Goal: Find specific page/section: Find specific page/section

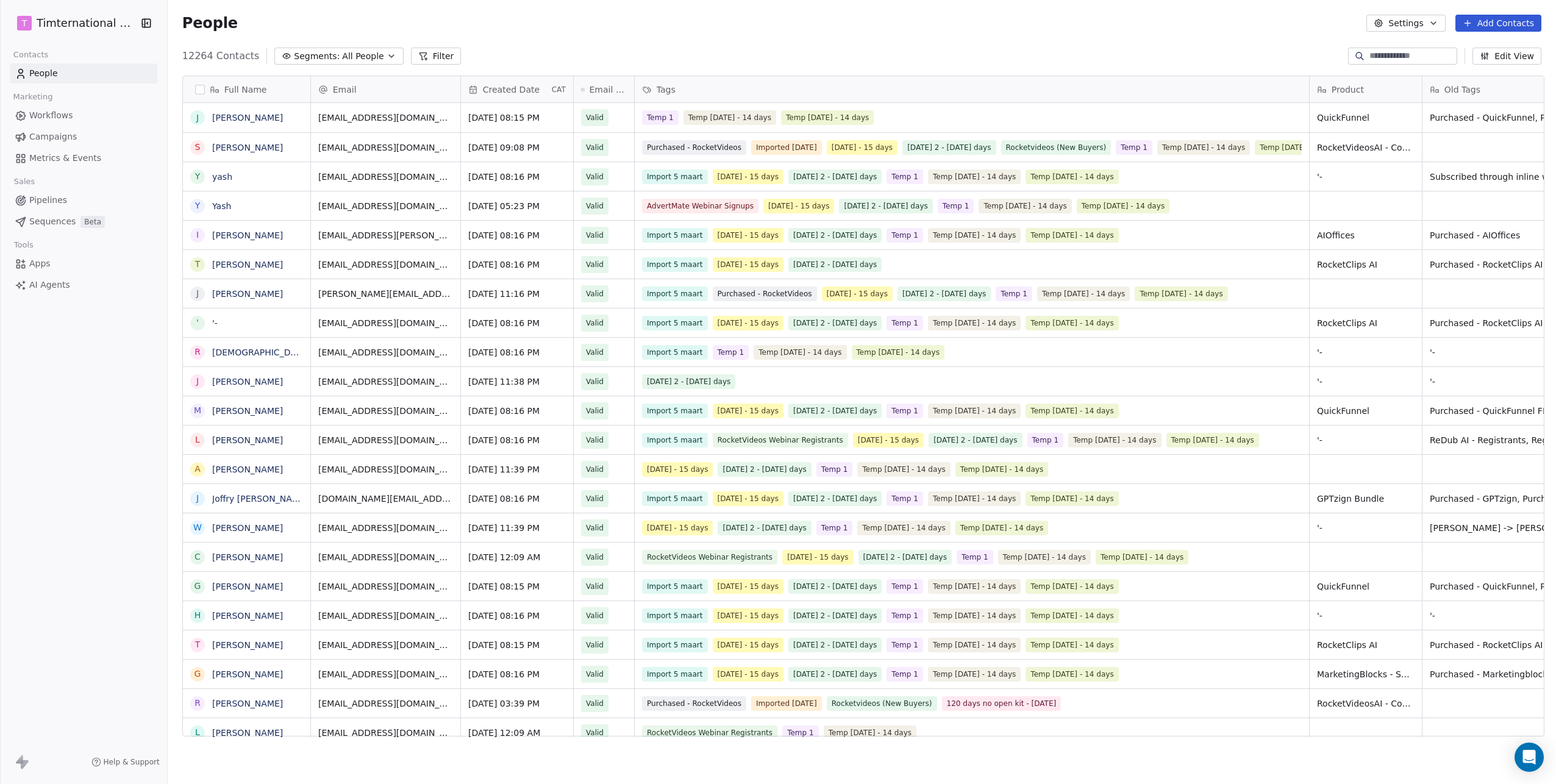
scroll to position [681, 1382]
click at [369, 53] on span "All People" at bounding box center [362, 56] width 42 height 12
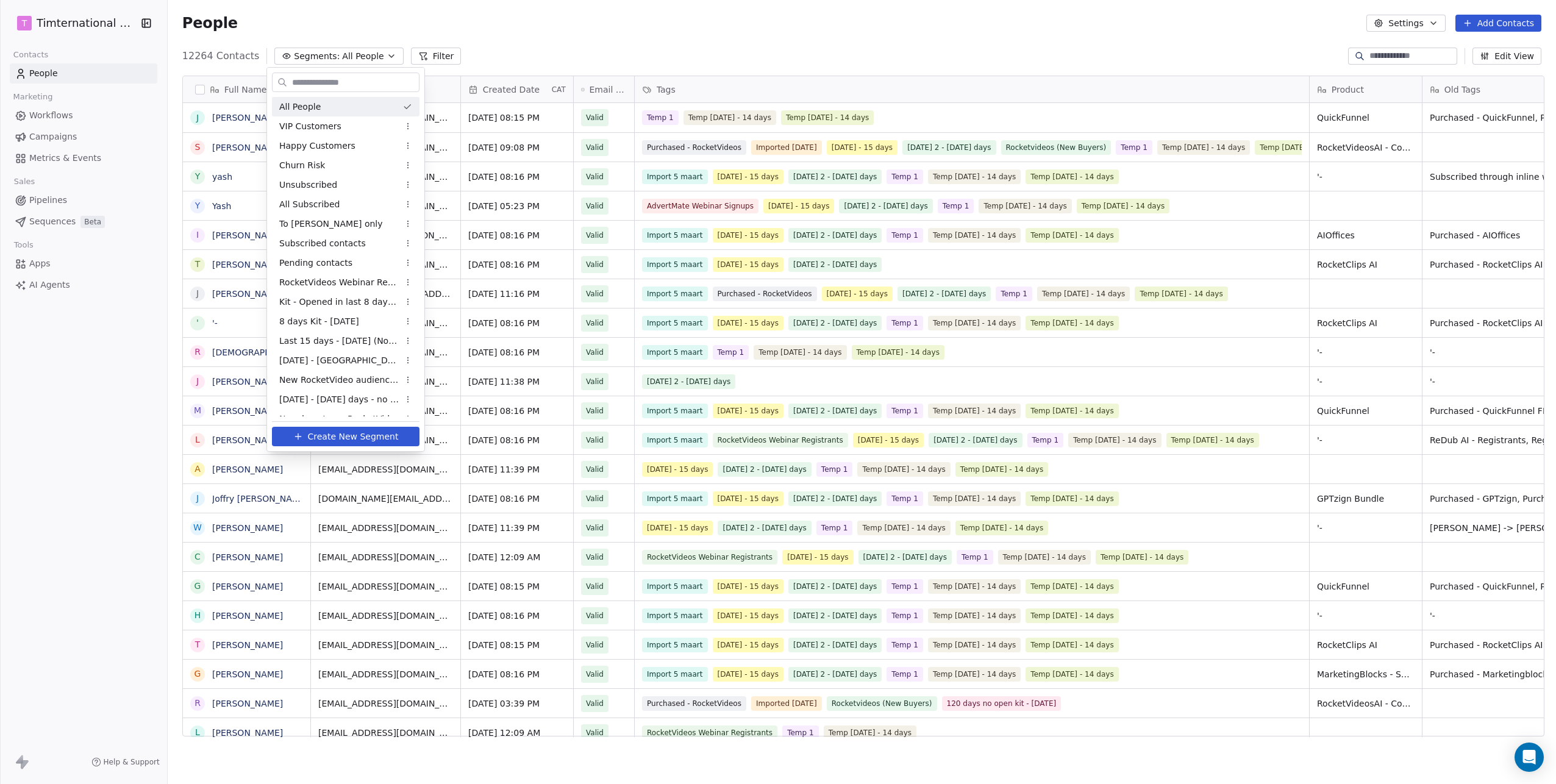
click at [369, 53] on html "T Timternational B.V. Contacts People Marketing Workflows Campaigns Metrics & E…" at bounding box center [778, 392] width 1556 height 784
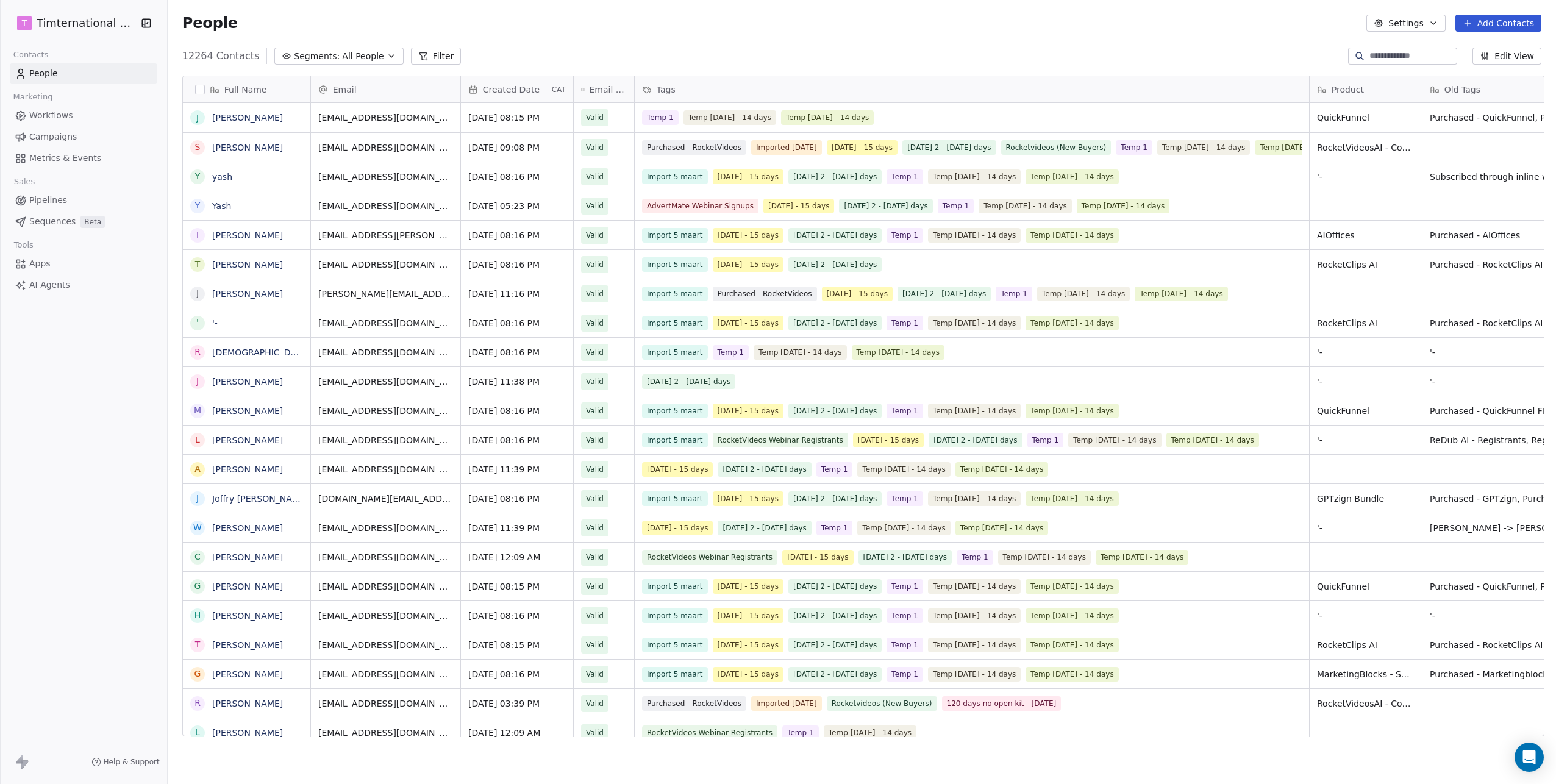
click at [426, 53] on button "Filter" at bounding box center [436, 56] width 51 height 17
click at [40, 50] on span "Add Filter" at bounding box center [49, 50] width 40 height 12
click at [35, 95] on span "Contact activity" at bounding box center [54, 99] width 67 height 12
click at [54, 44] on html "T Timternational B.V. Contacts People Marketing Workflows Campaigns Metrics & E…" at bounding box center [778, 392] width 1556 height 784
click at [54, 44] on span "Add Filter" at bounding box center [49, 50] width 40 height 12
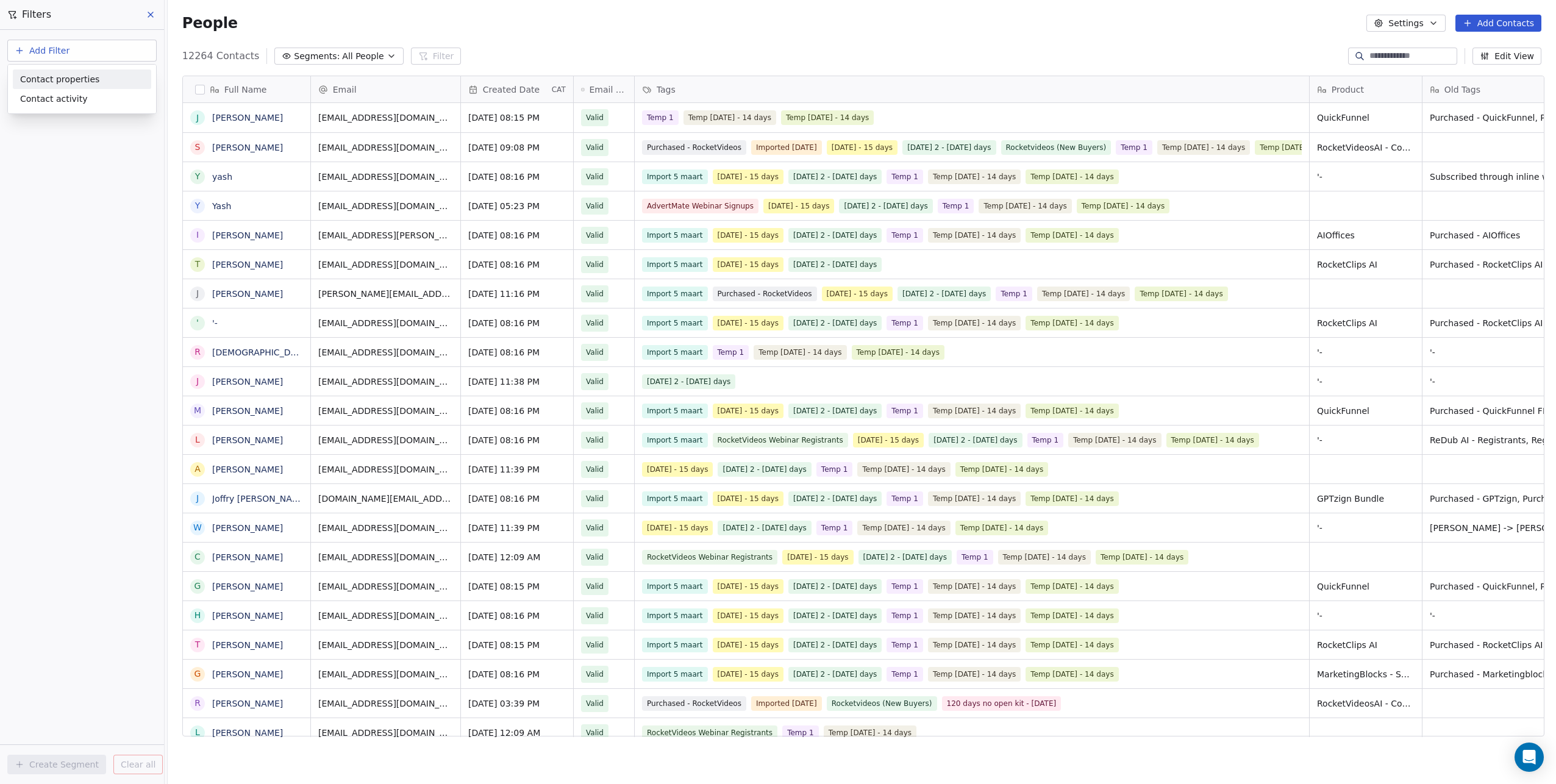
click at [56, 74] on span "Contact properties" at bounding box center [59, 80] width 79 height 12
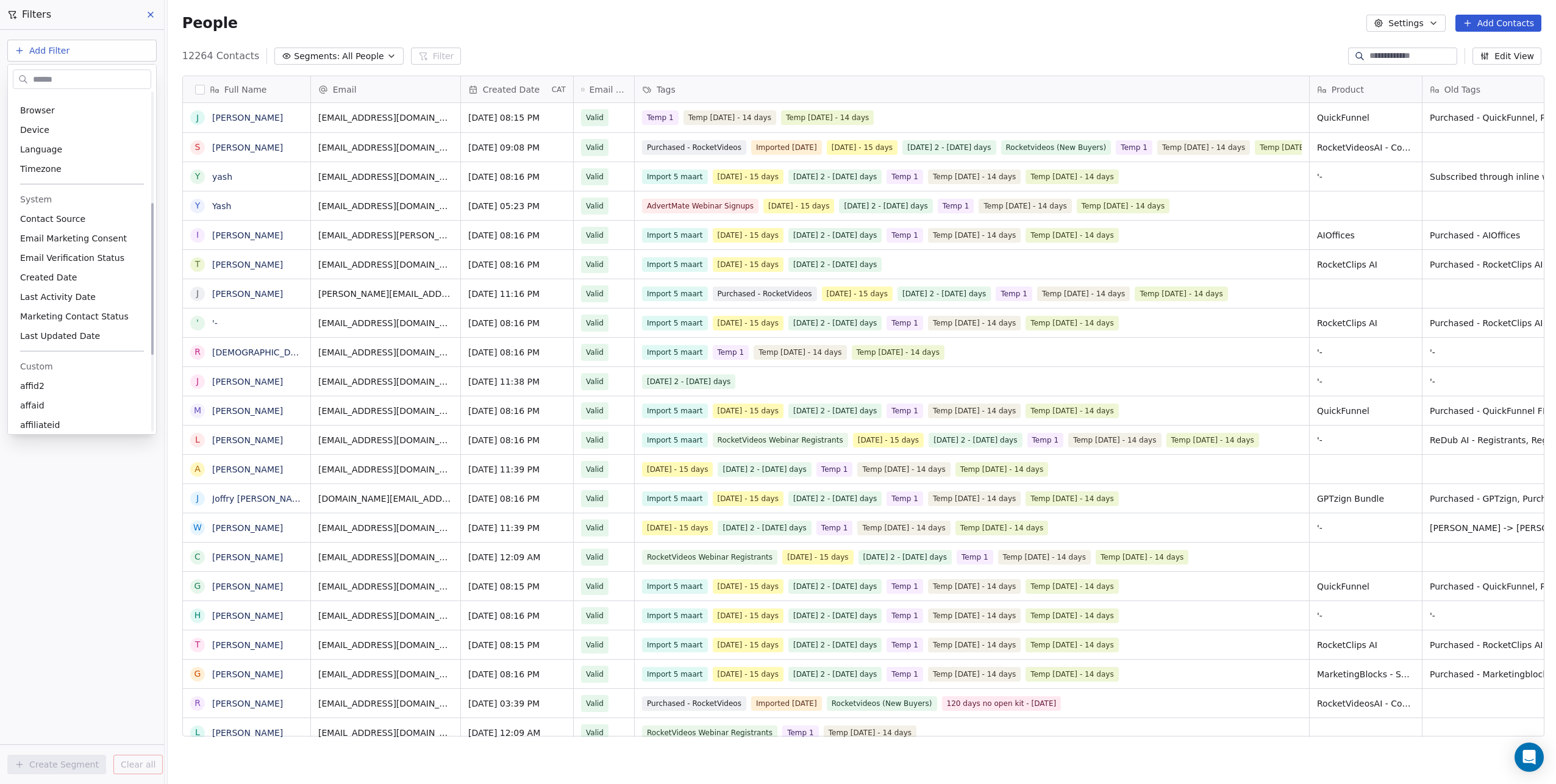
scroll to position [247, 0]
click at [90, 271] on div "Created Date" at bounding box center [82, 276] width 124 height 12
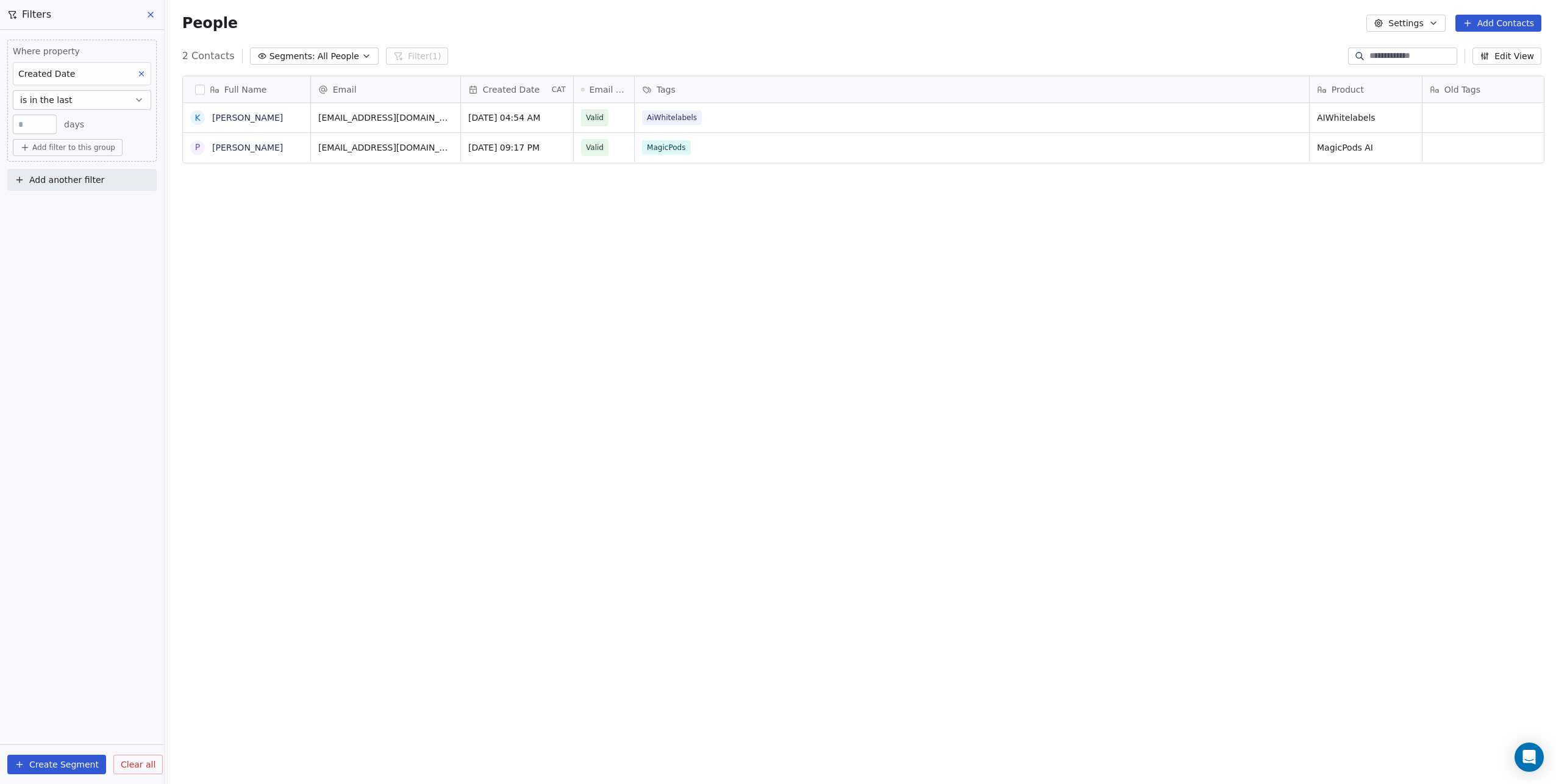
scroll to position [681, 1382]
click at [157, 15] on button at bounding box center [151, 14] width 19 height 17
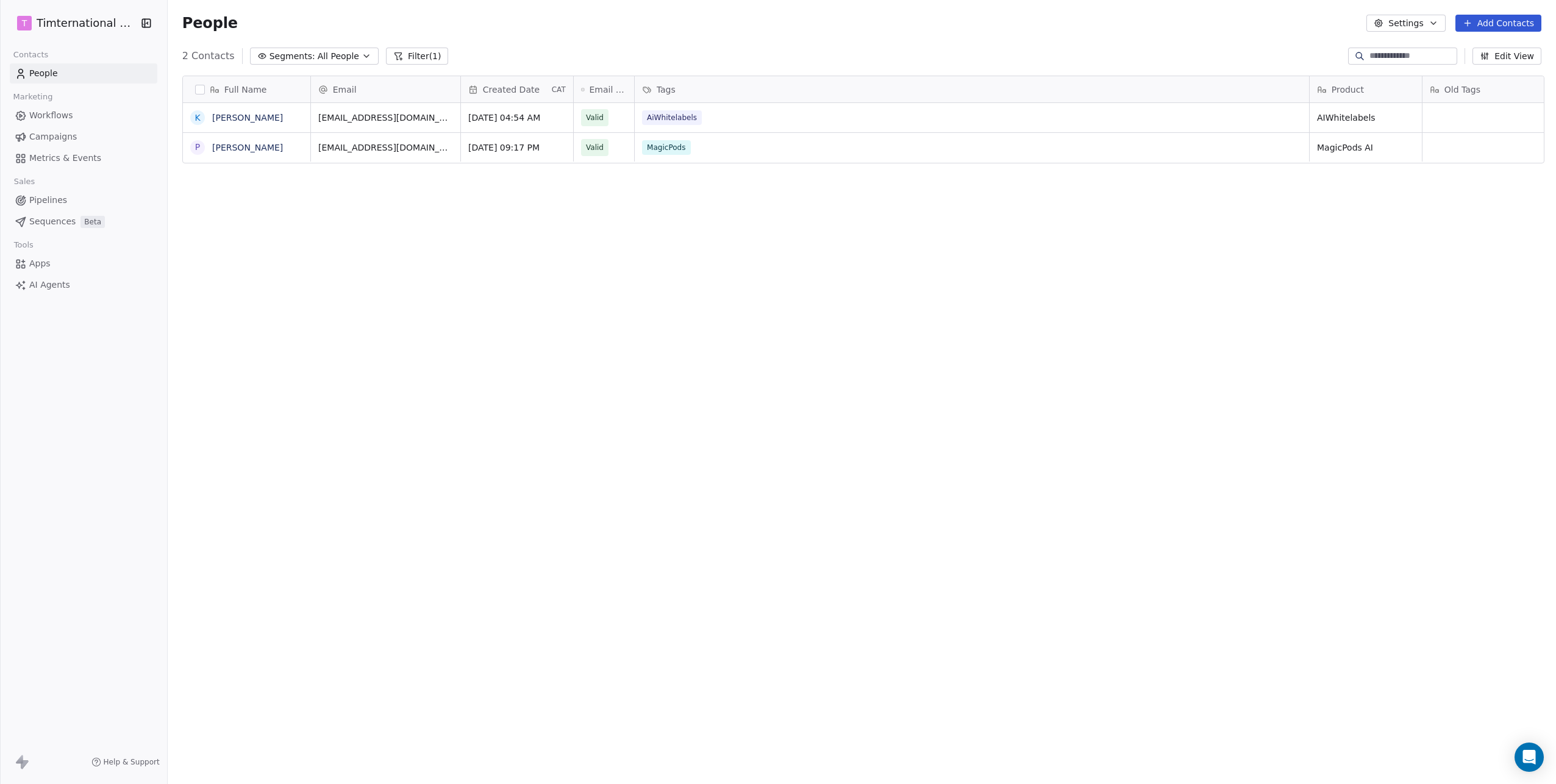
click at [93, 26] on html "T Timternational B.V. Contacts People Marketing Workflows Campaigns Metrics & E…" at bounding box center [778, 392] width 1556 height 784
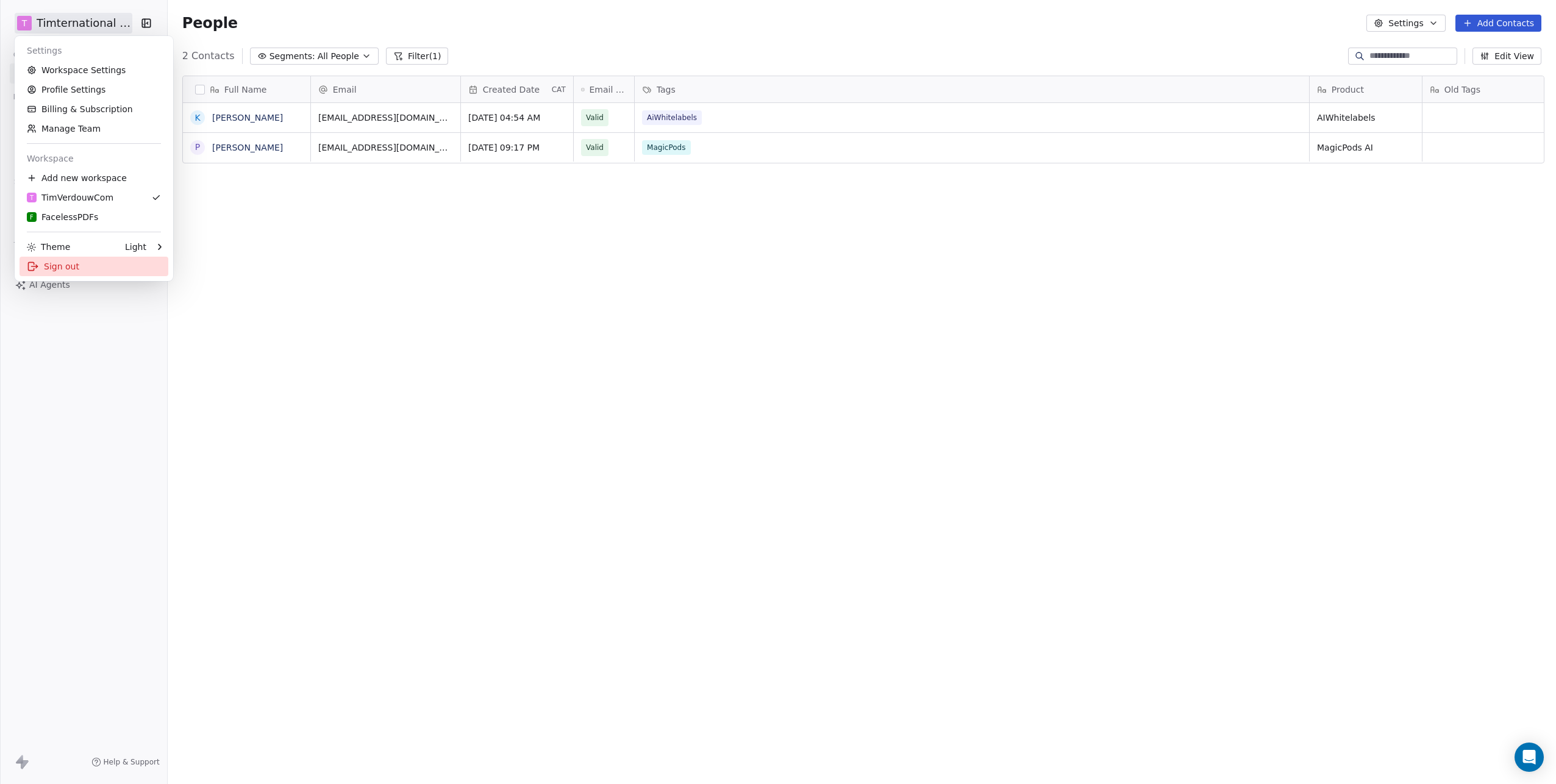
click at [48, 268] on div "Sign out" at bounding box center [94, 267] width 149 height 19
